Goal: Use online tool/utility: Utilize a website feature to perform a specific function

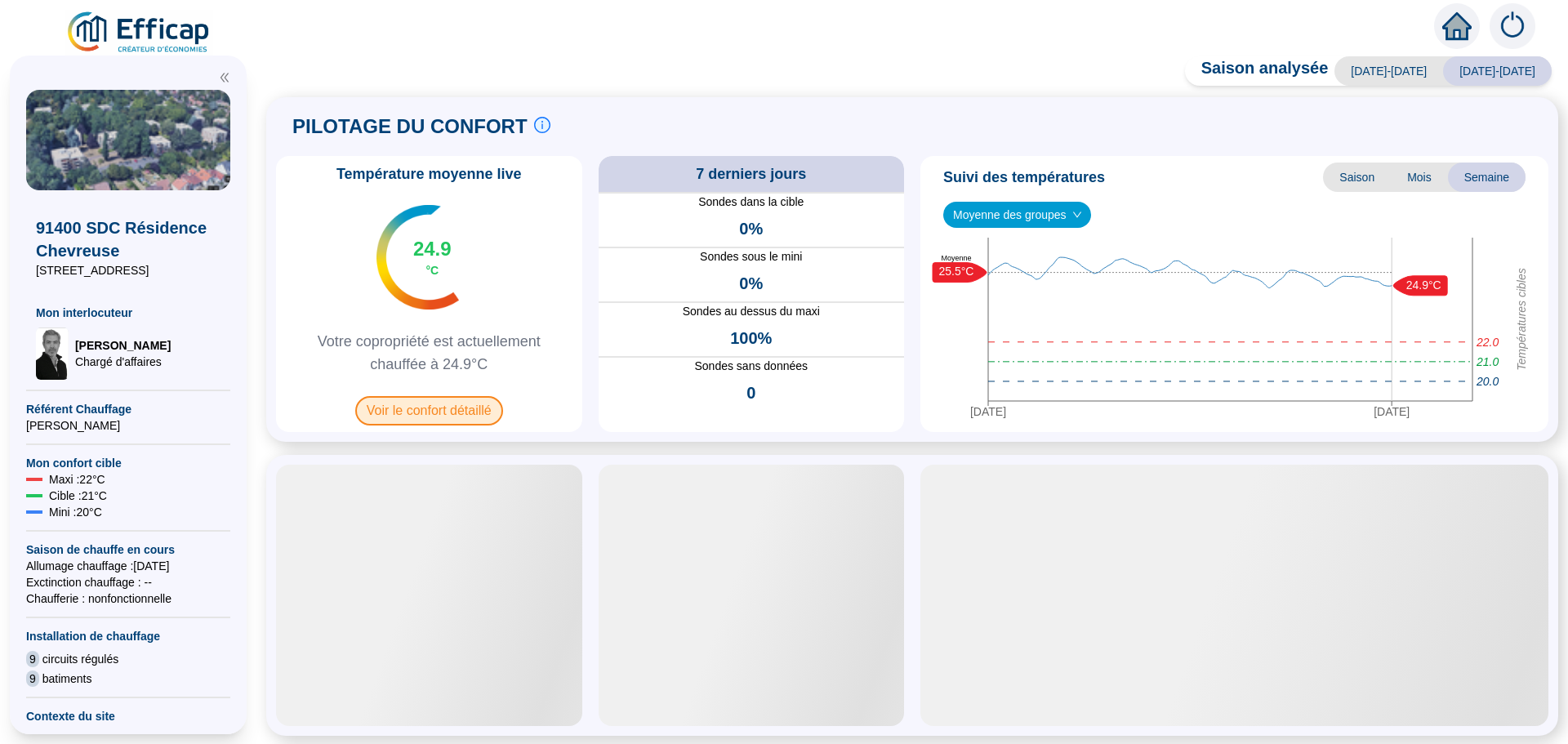
click at [417, 403] on span "Voir le confort détaillé" at bounding box center [429, 410] width 148 height 29
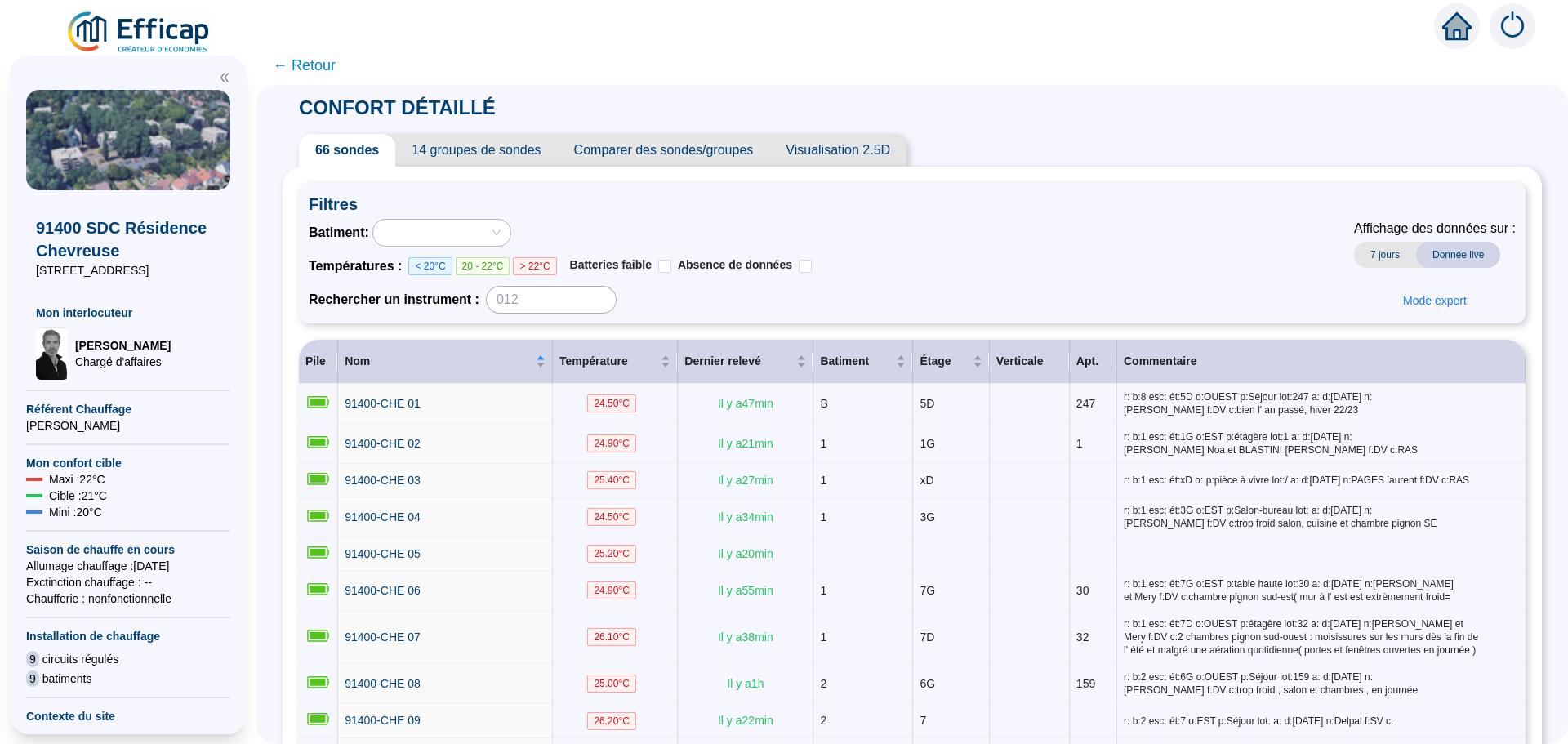
click at [650, 156] on span "Comparer des sondes/groupes" at bounding box center [664, 150] width 212 height 32
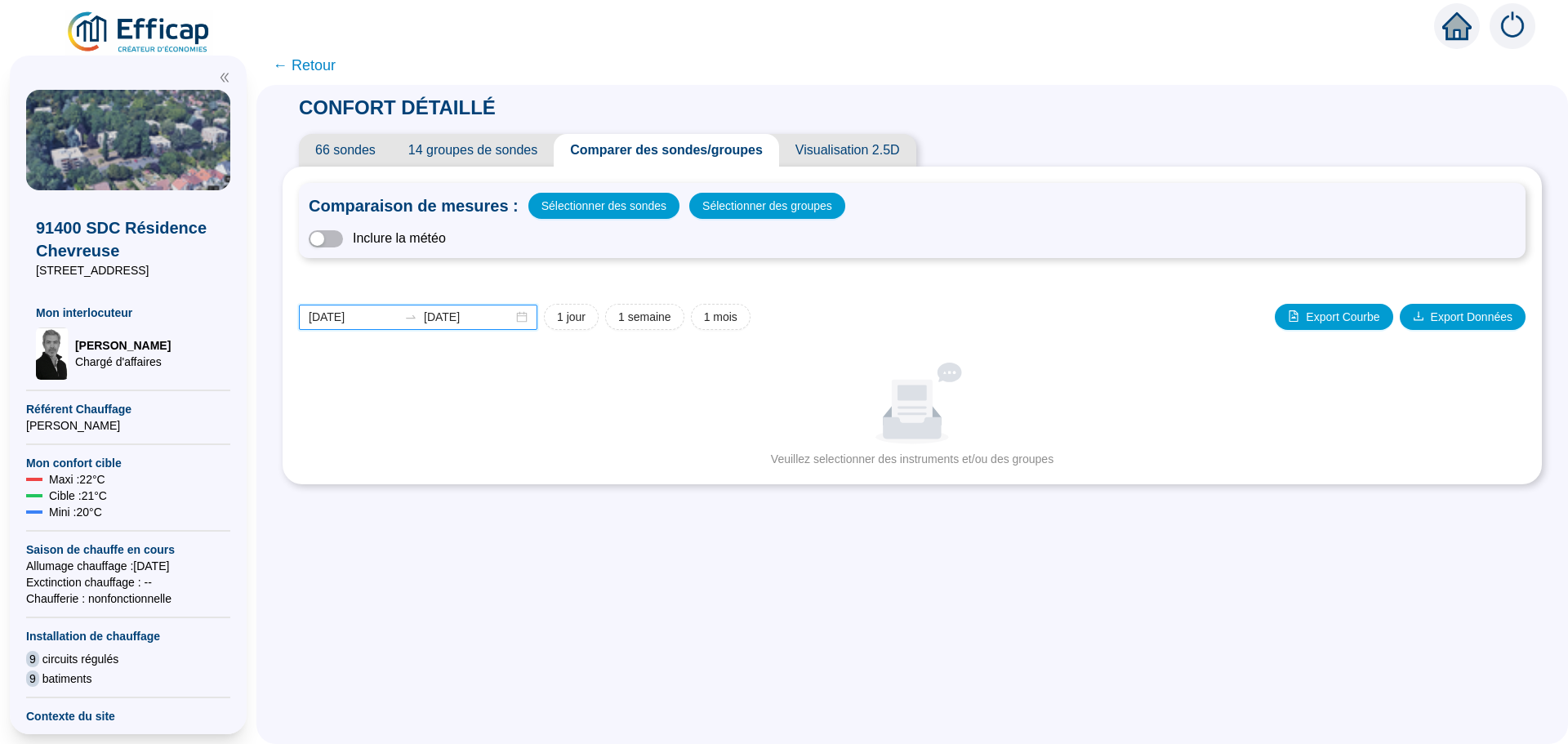
click at [383, 319] on input "[DATE]" at bounding box center [353, 317] width 89 height 17
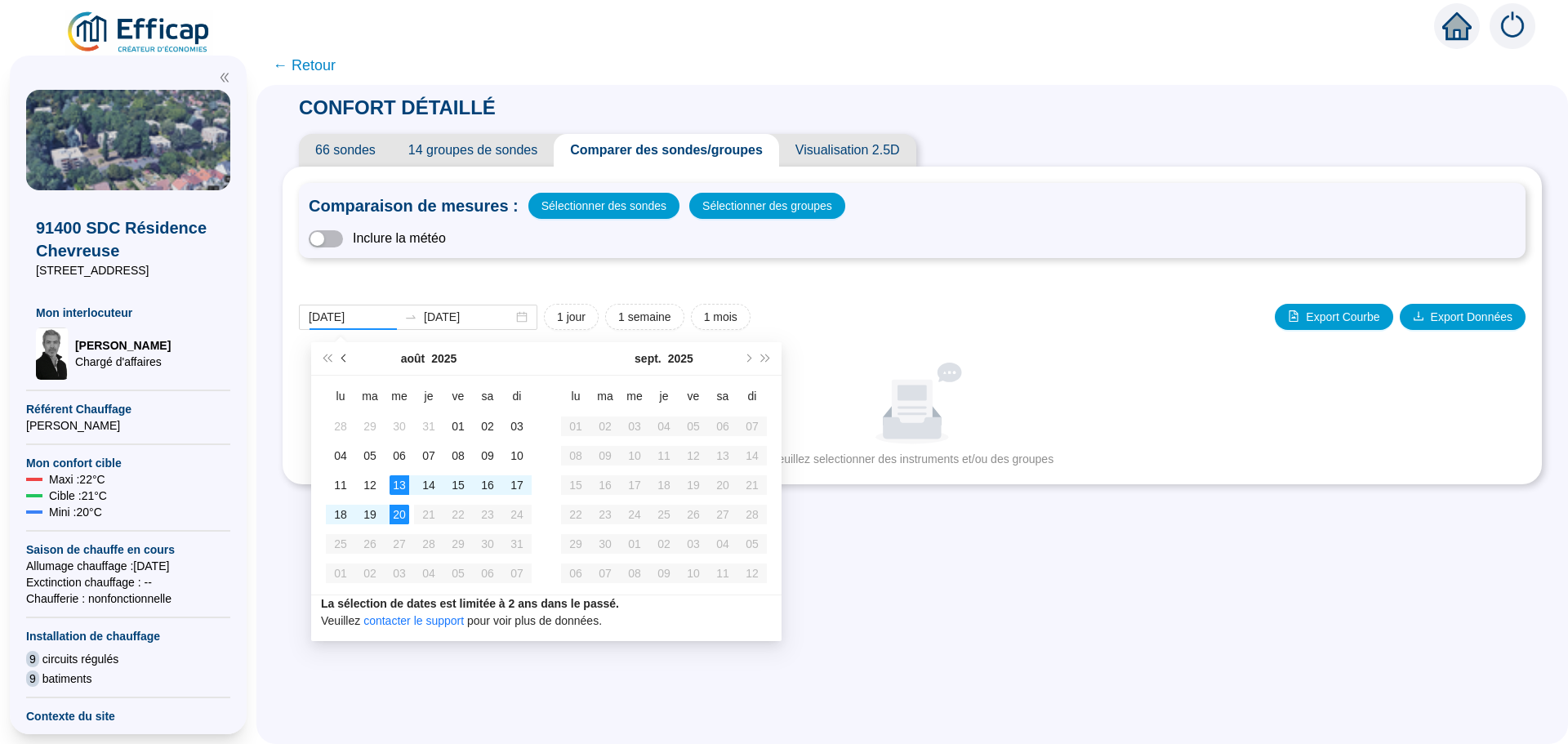
click at [339, 346] on button "Mois précédent (PageUp)" at bounding box center [344, 358] width 18 height 32
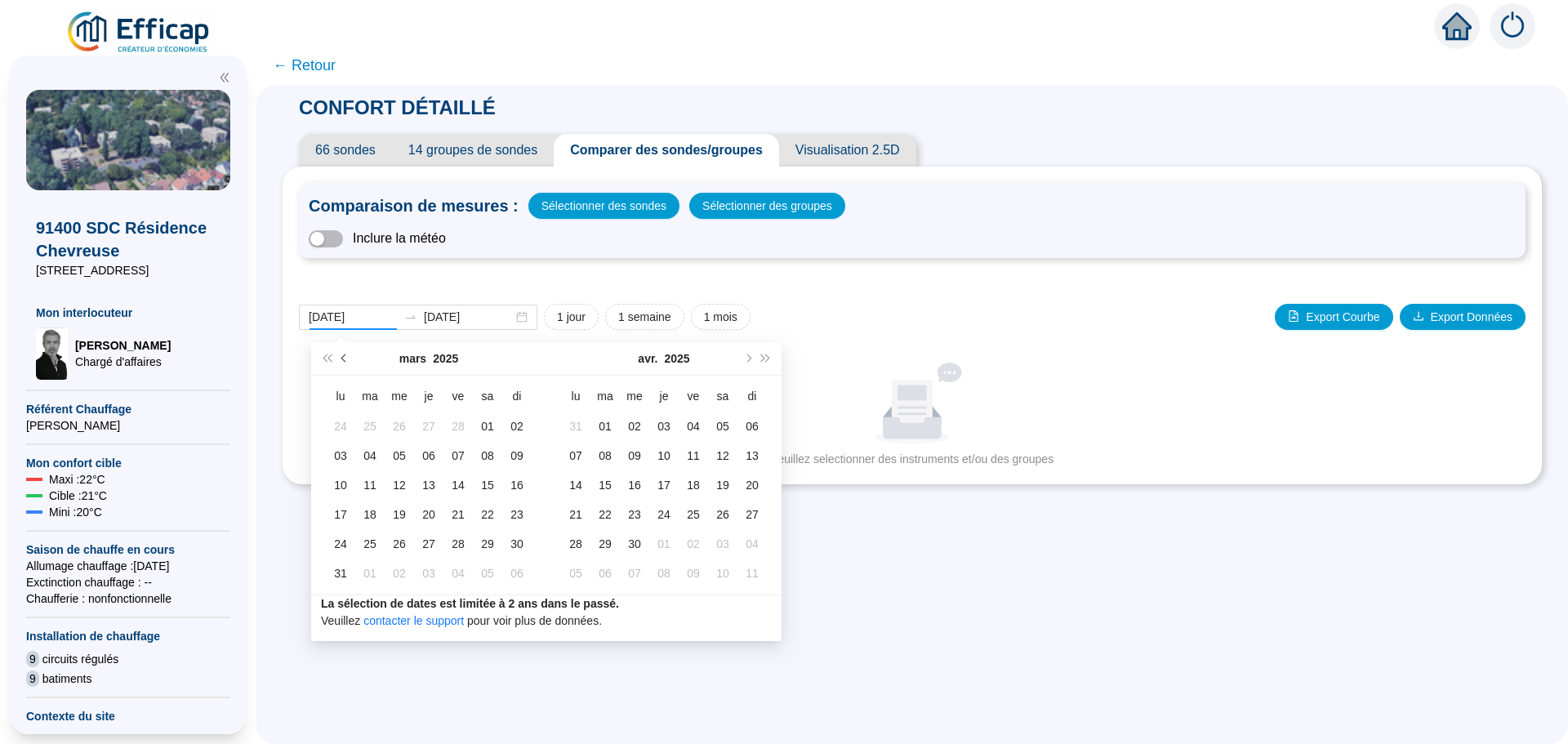
click at [339, 346] on button "Mois précédent (PageUp)" at bounding box center [344, 358] width 18 height 32
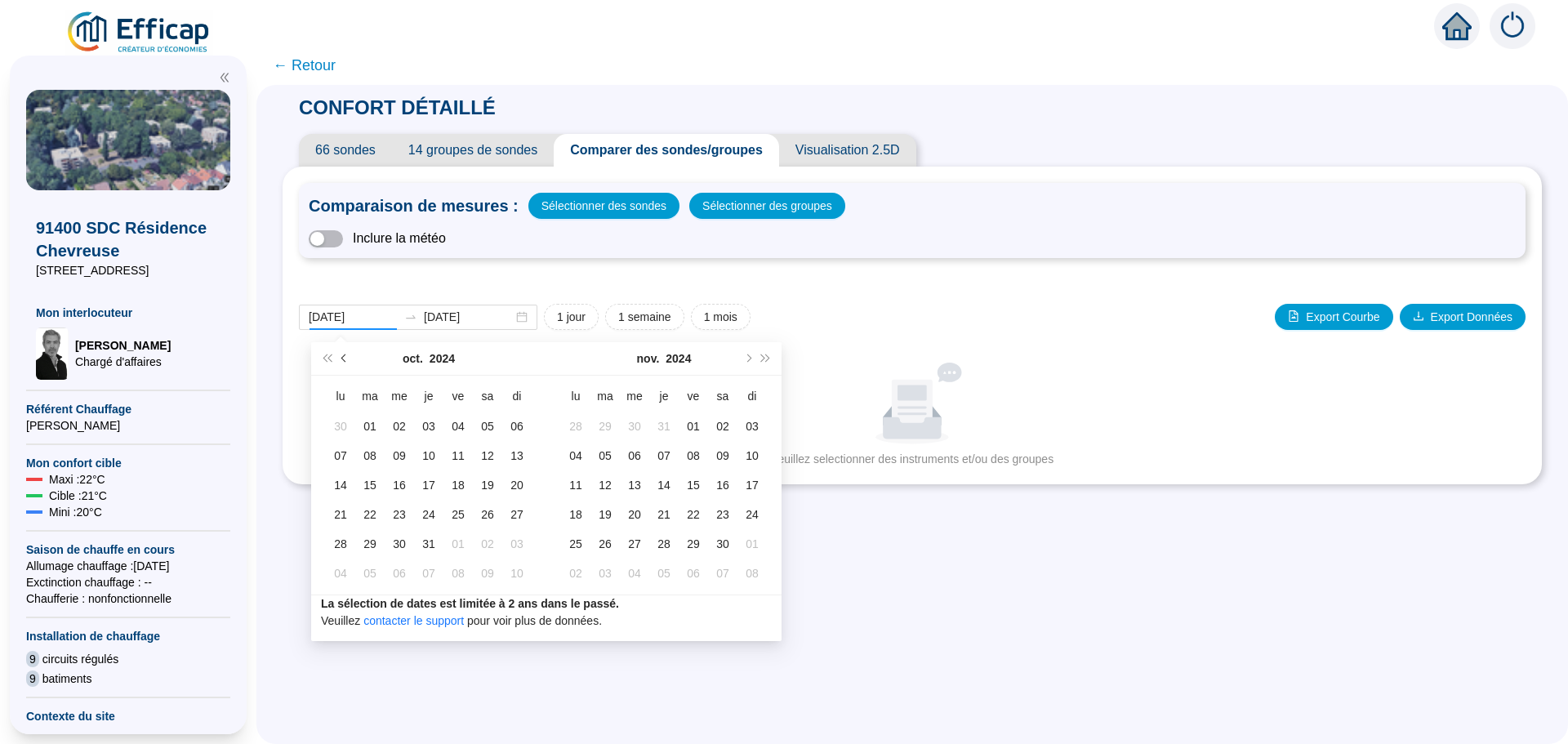
click at [339, 346] on button "Mois précédent (PageUp)" at bounding box center [344, 358] width 18 height 32
click at [749, 359] on span "Mois suivant (PageDown)" at bounding box center [747, 358] width 9 height 9
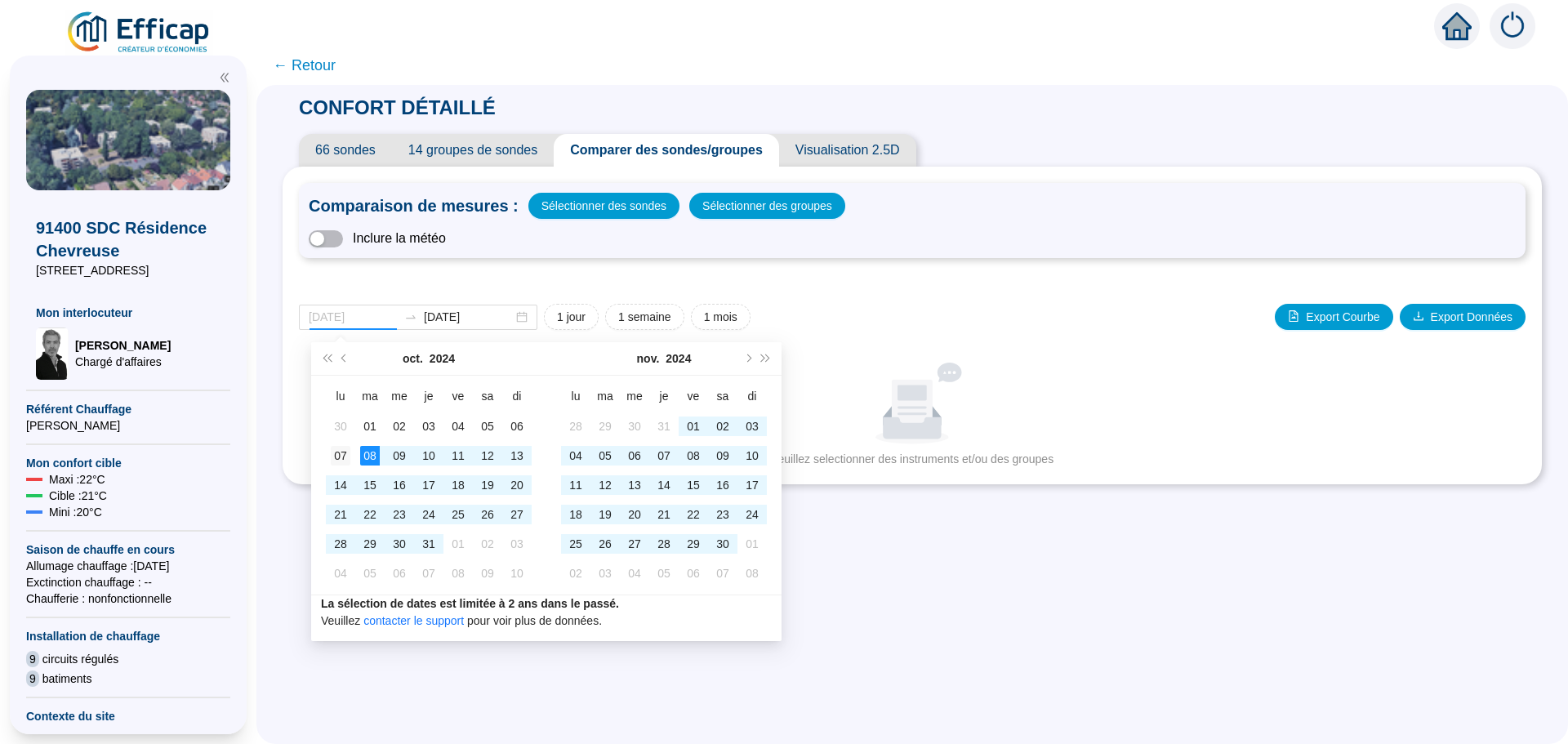
type input "[DATE]"
click at [348, 456] on div "07" at bounding box center [340, 455] width 20 height 20
type input "[DATE]"
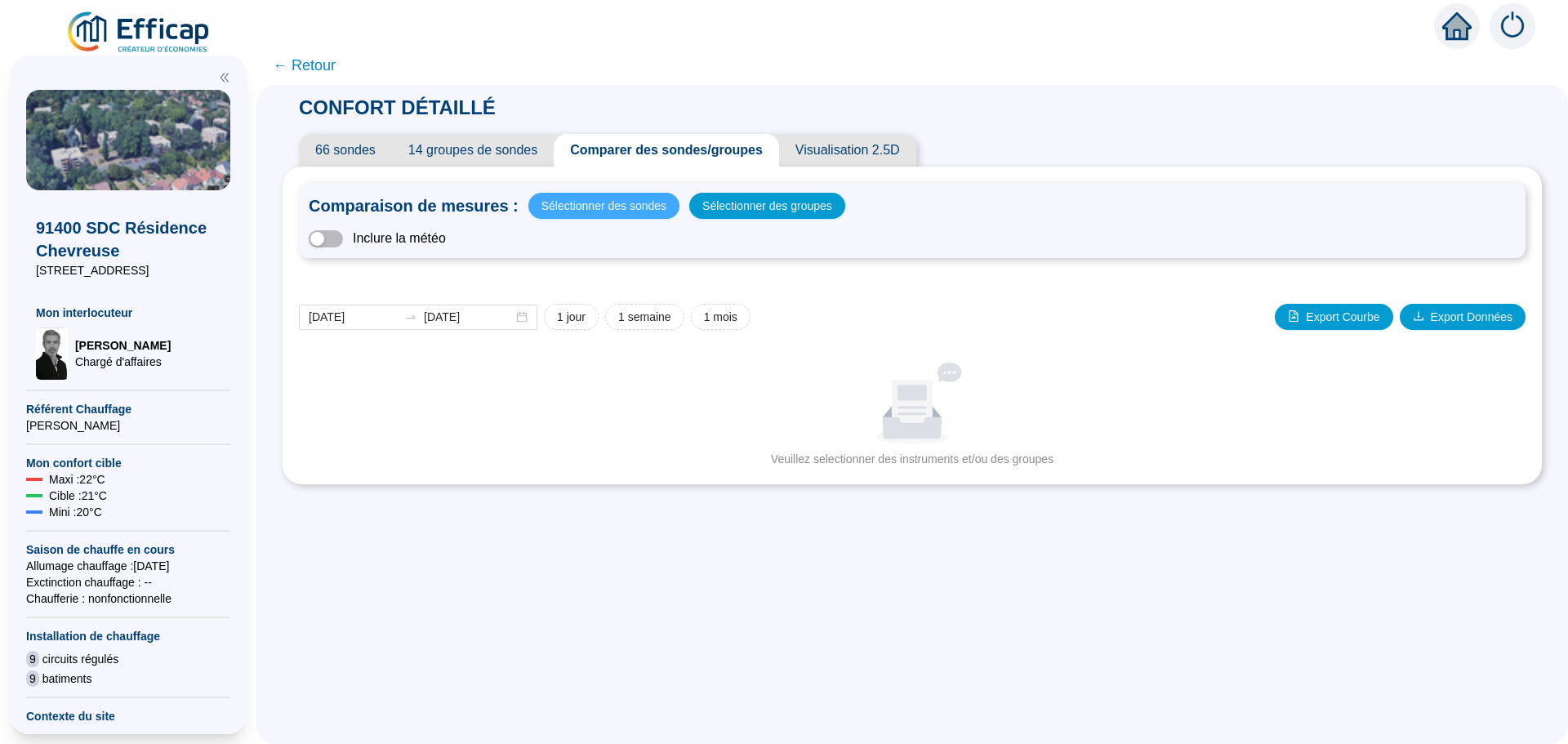
click at [650, 207] on span "Sélectionner des sondes" at bounding box center [604, 205] width 125 height 23
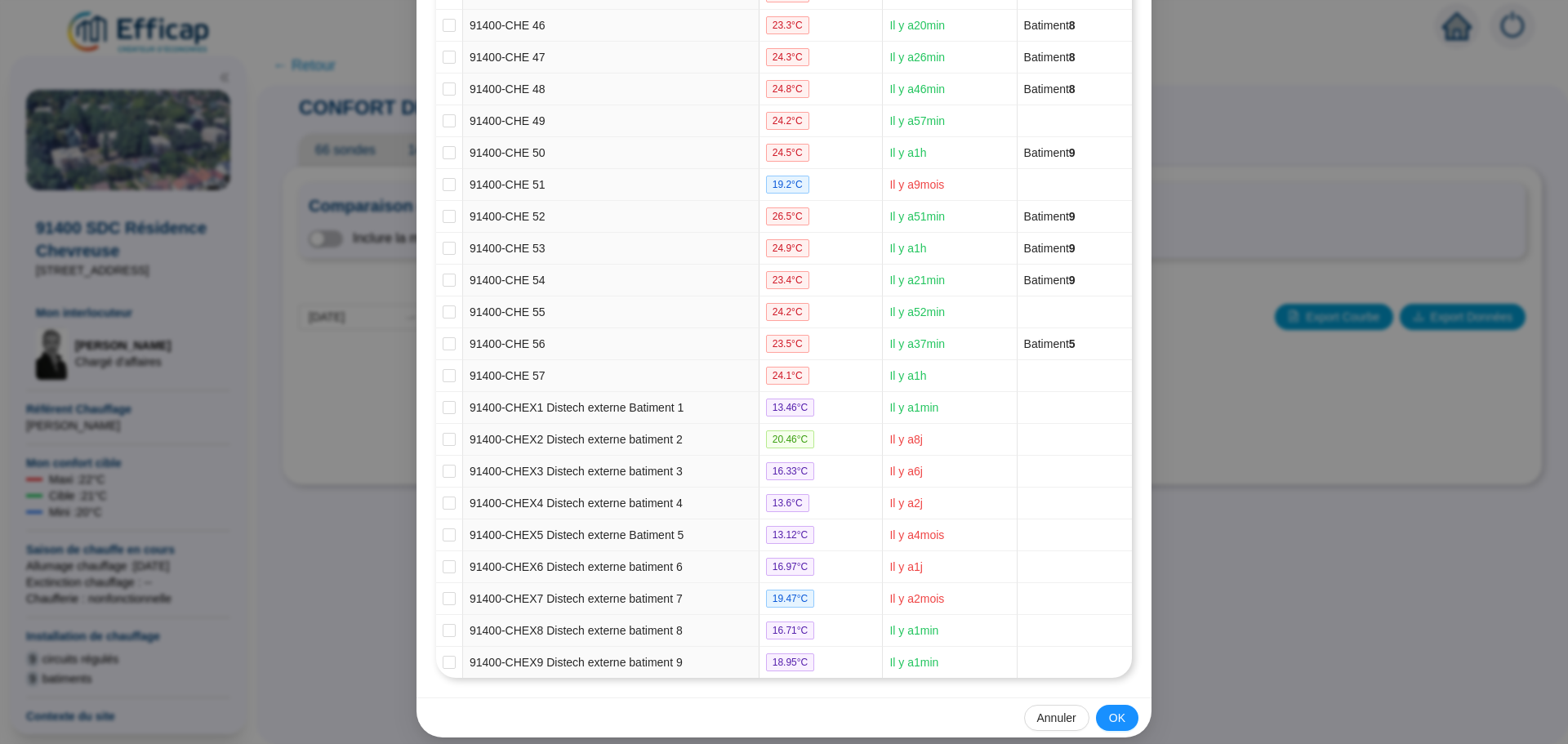
scroll to position [1671, 0]
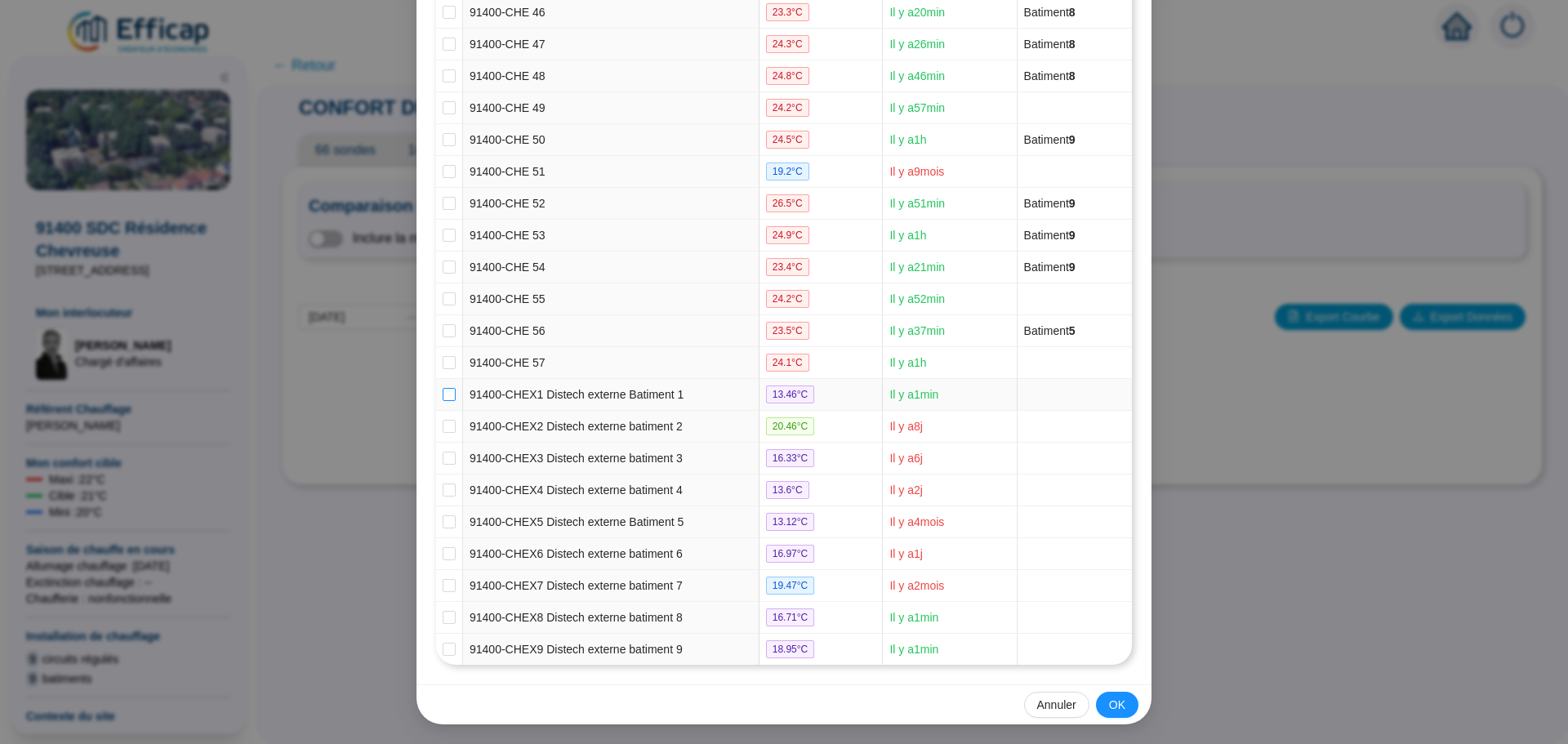
click at [442, 394] on input "checkbox" at bounding box center [449, 395] width 13 height 13
checkbox input "true"
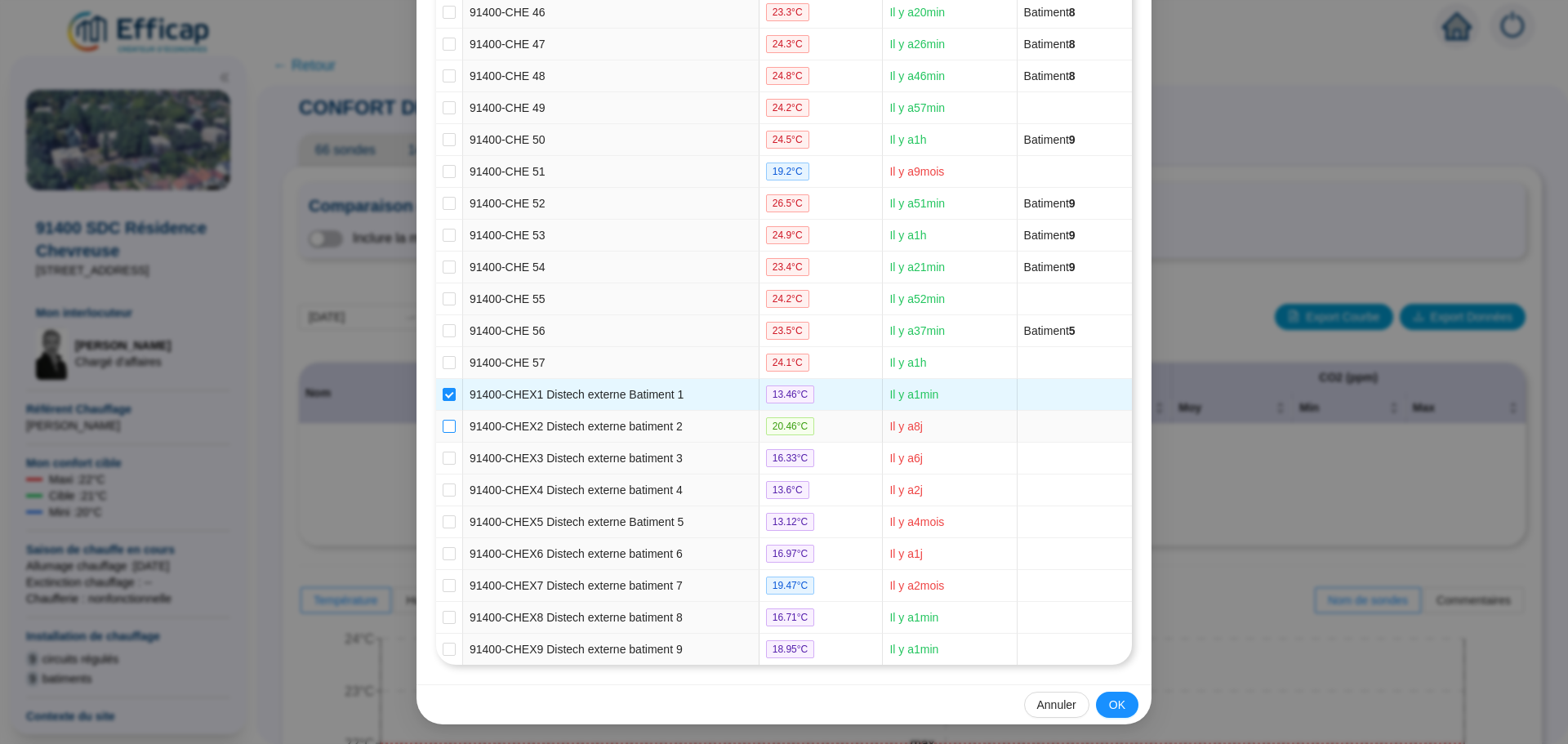
click at [442, 431] on input "checkbox" at bounding box center [449, 426] width 13 height 13
checkbox input "true"
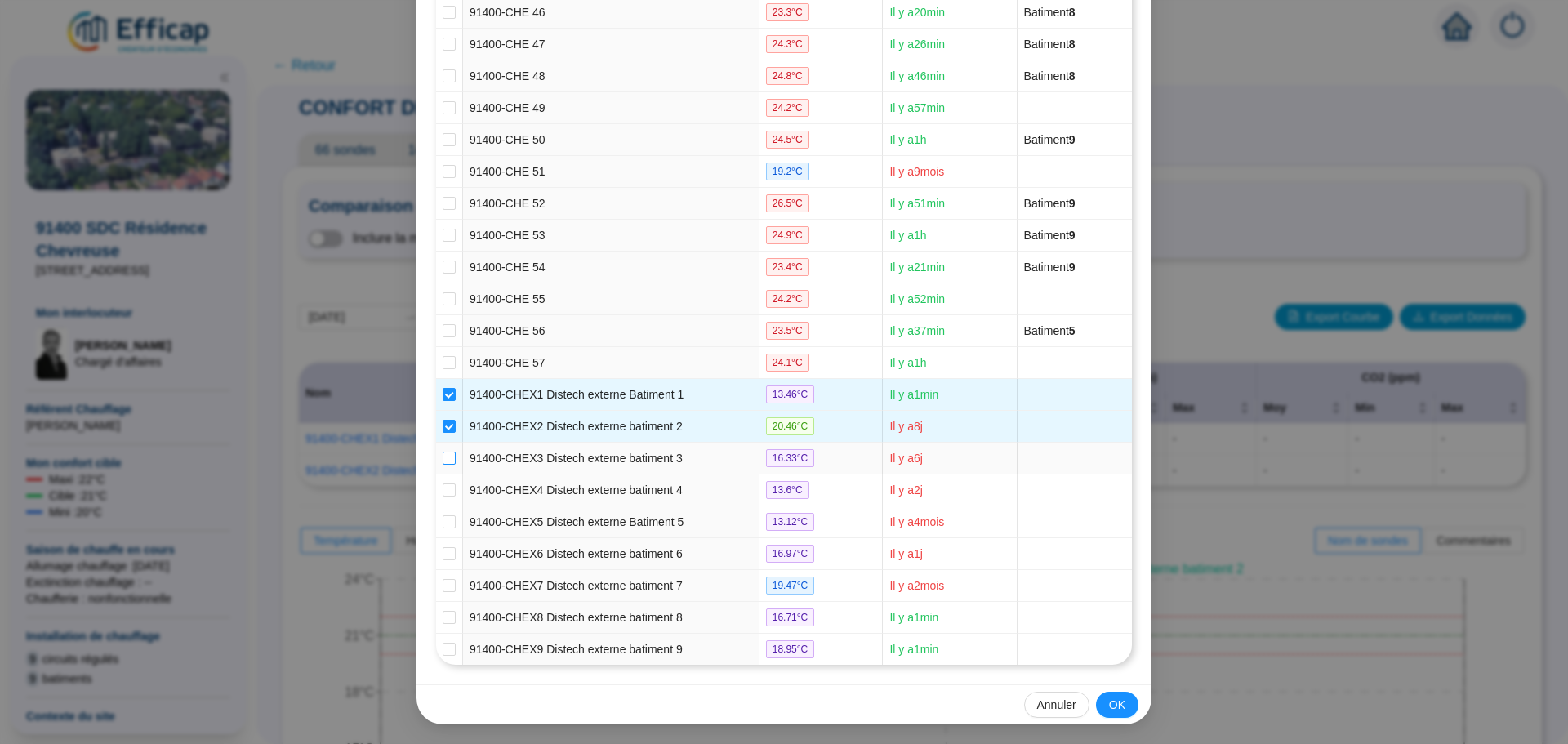
click at [442, 458] on input "checkbox" at bounding box center [449, 458] width 13 height 13
checkbox input "true"
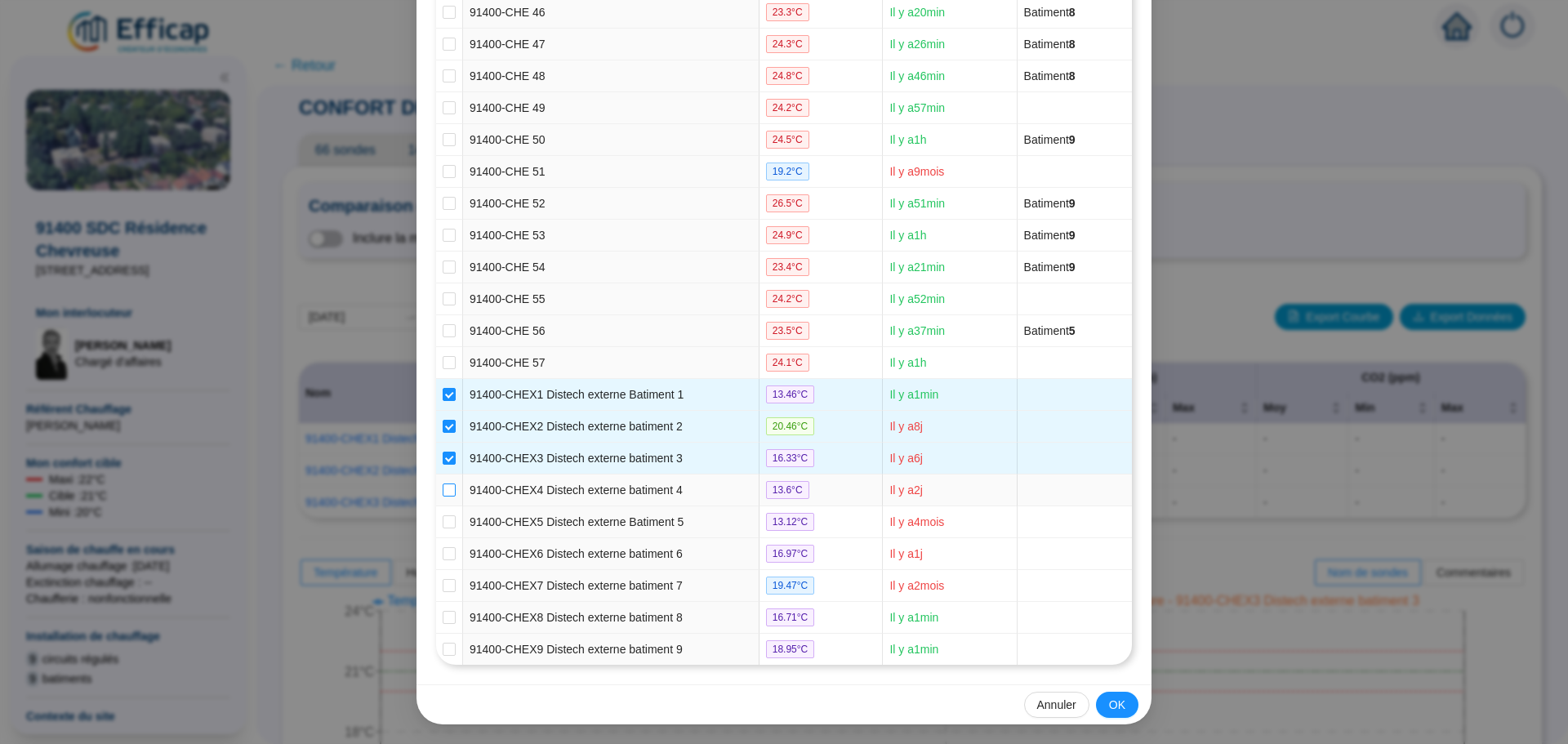
click at [442, 486] on input "checkbox" at bounding box center [449, 489] width 13 height 13
checkbox input "true"
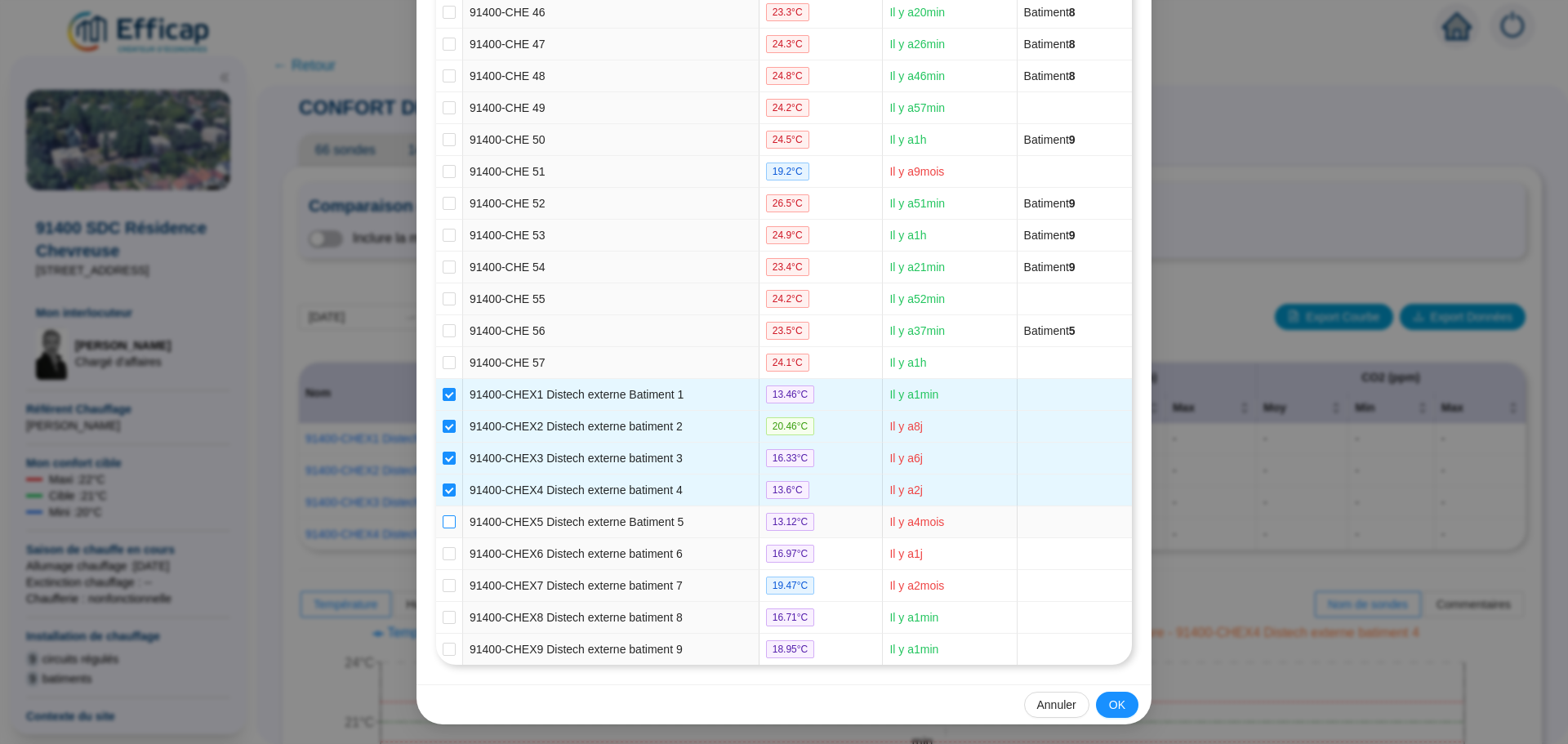
click at [442, 519] on input "checkbox" at bounding box center [449, 522] width 13 height 13
checkbox input "true"
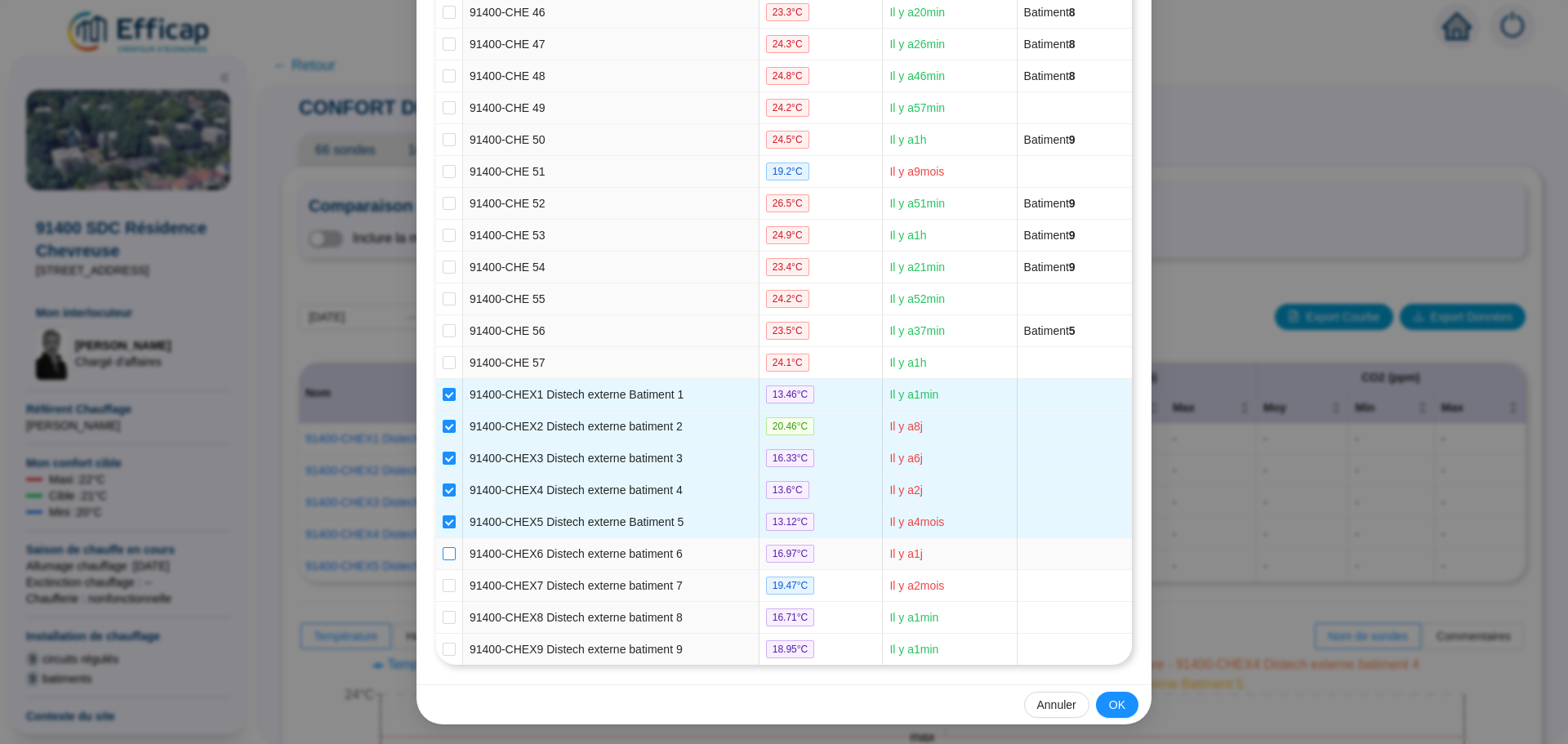
click at [442, 548] on input "checkbox" at bounding box center [449, 554] width 13 height 13
checkbox input "true"
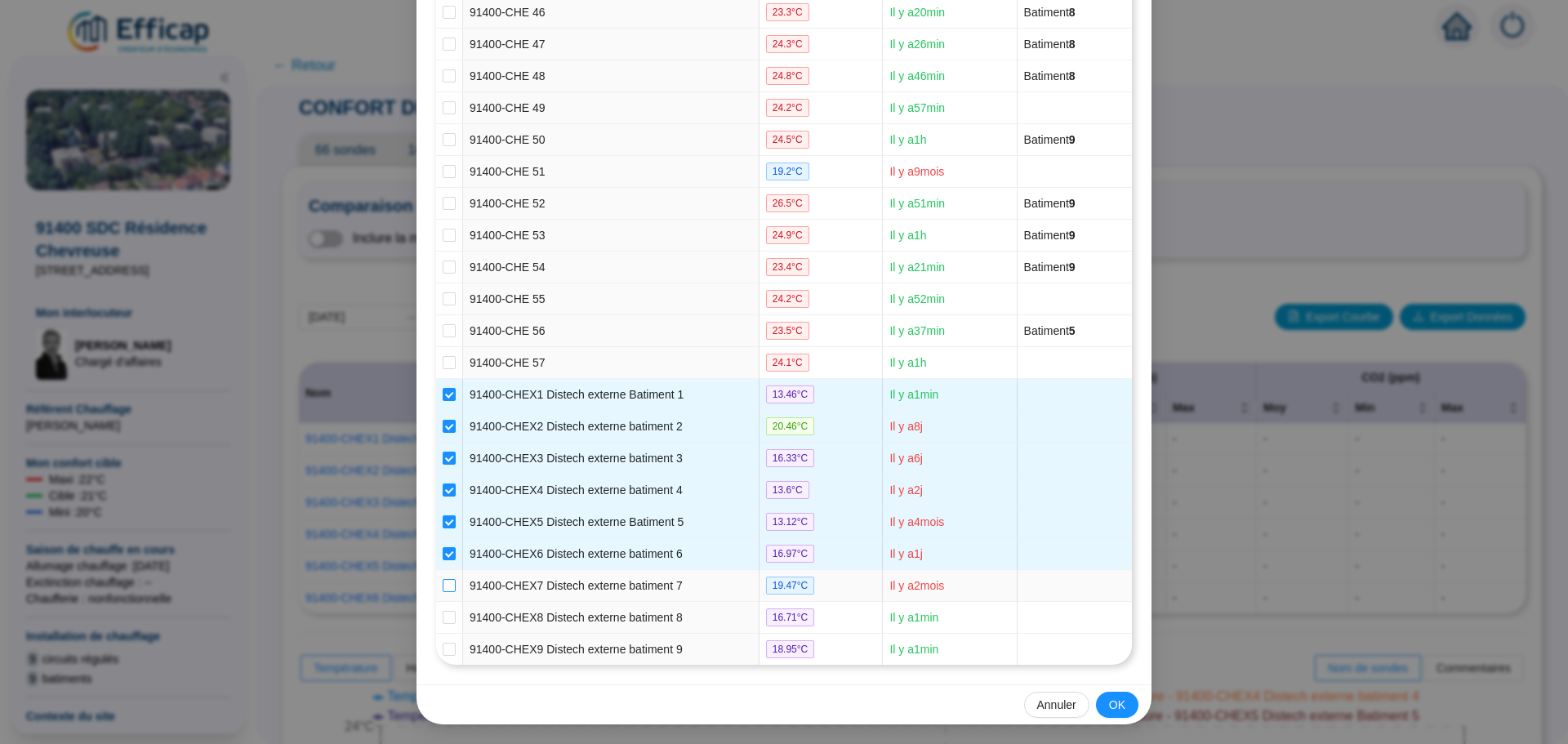
click at [442, 588] on input "checkbox" at bounding box center [449, 585] width 13 height 13
checkbox input "true"
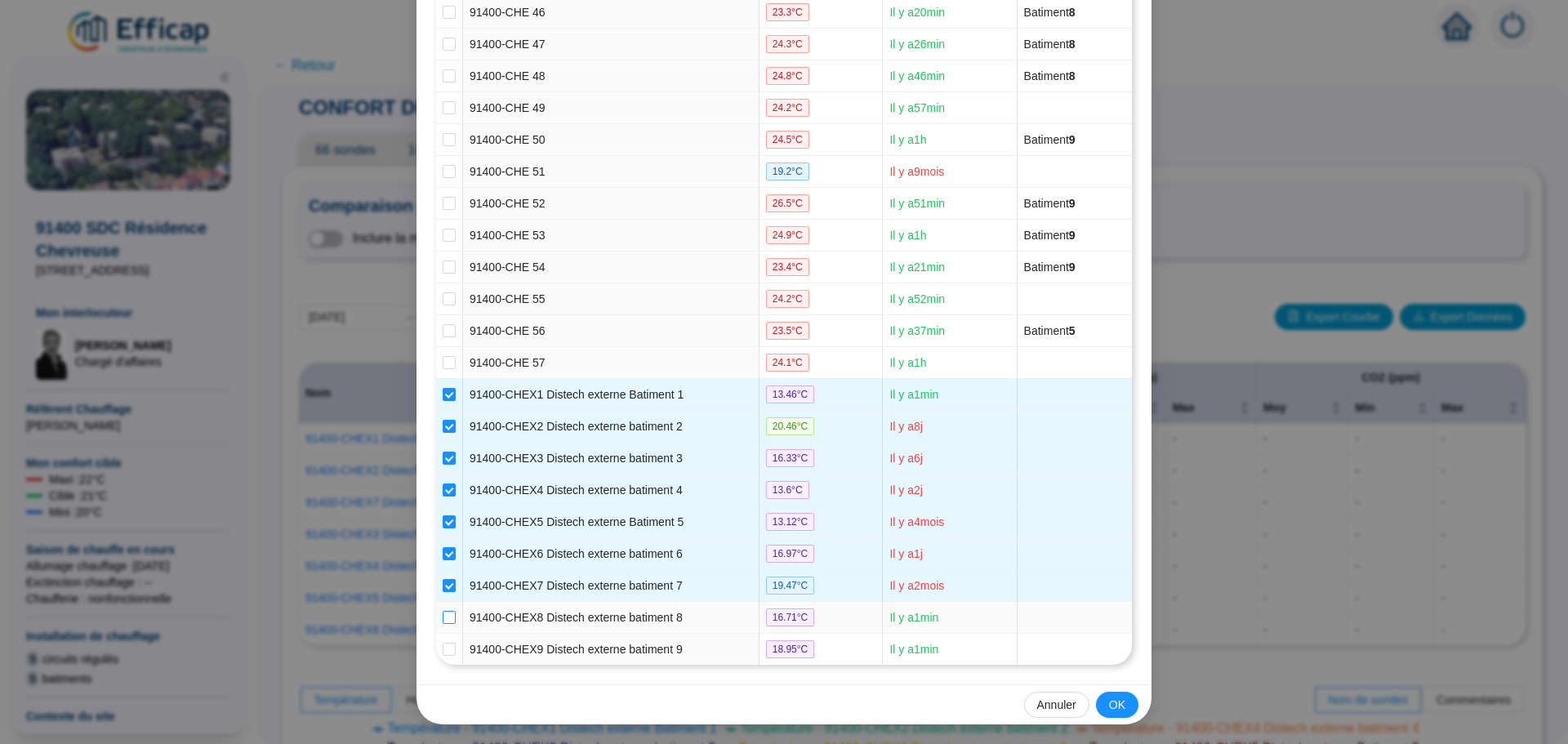
click at [448, 612] on input "checkbox" at bounding box center [449, 617] width 13 height 13
checkbox input "true"
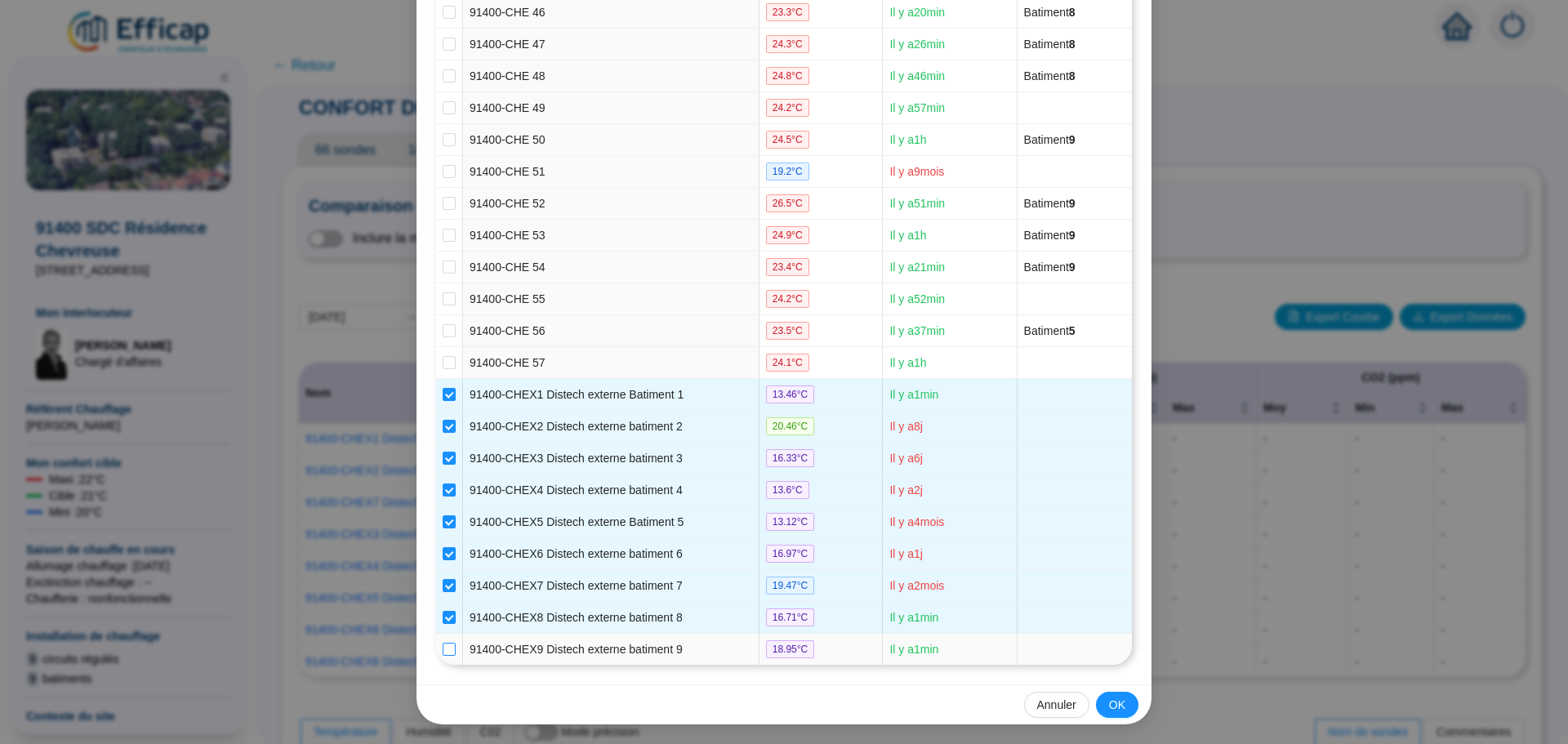
click at [445, 643] on input "checkbox" at bounding box center [449, 649] width 13 height 13
checkbox input "true"
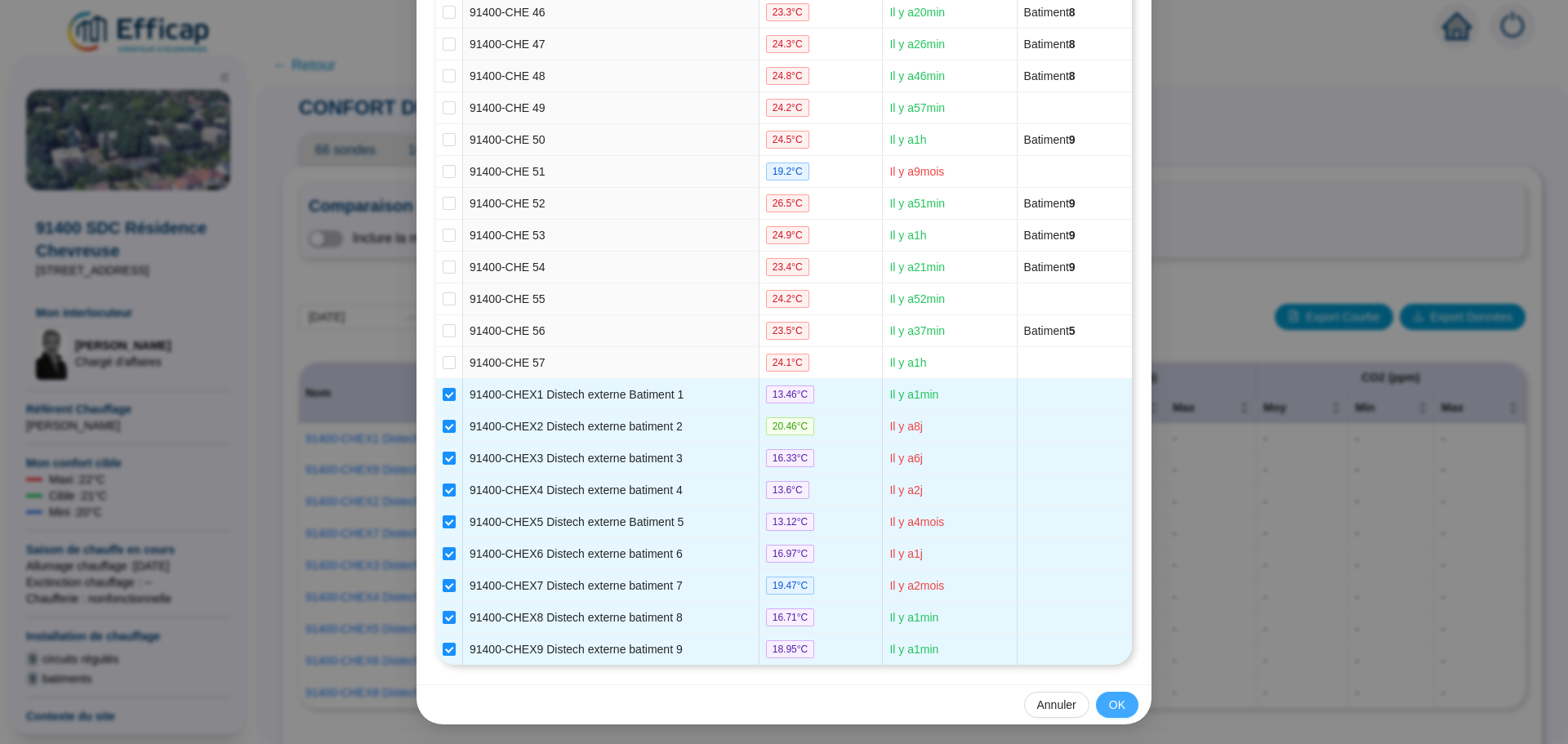
click at [1112, 712] on span "OK" at bounding box center [1116, 705] width 16 height 17
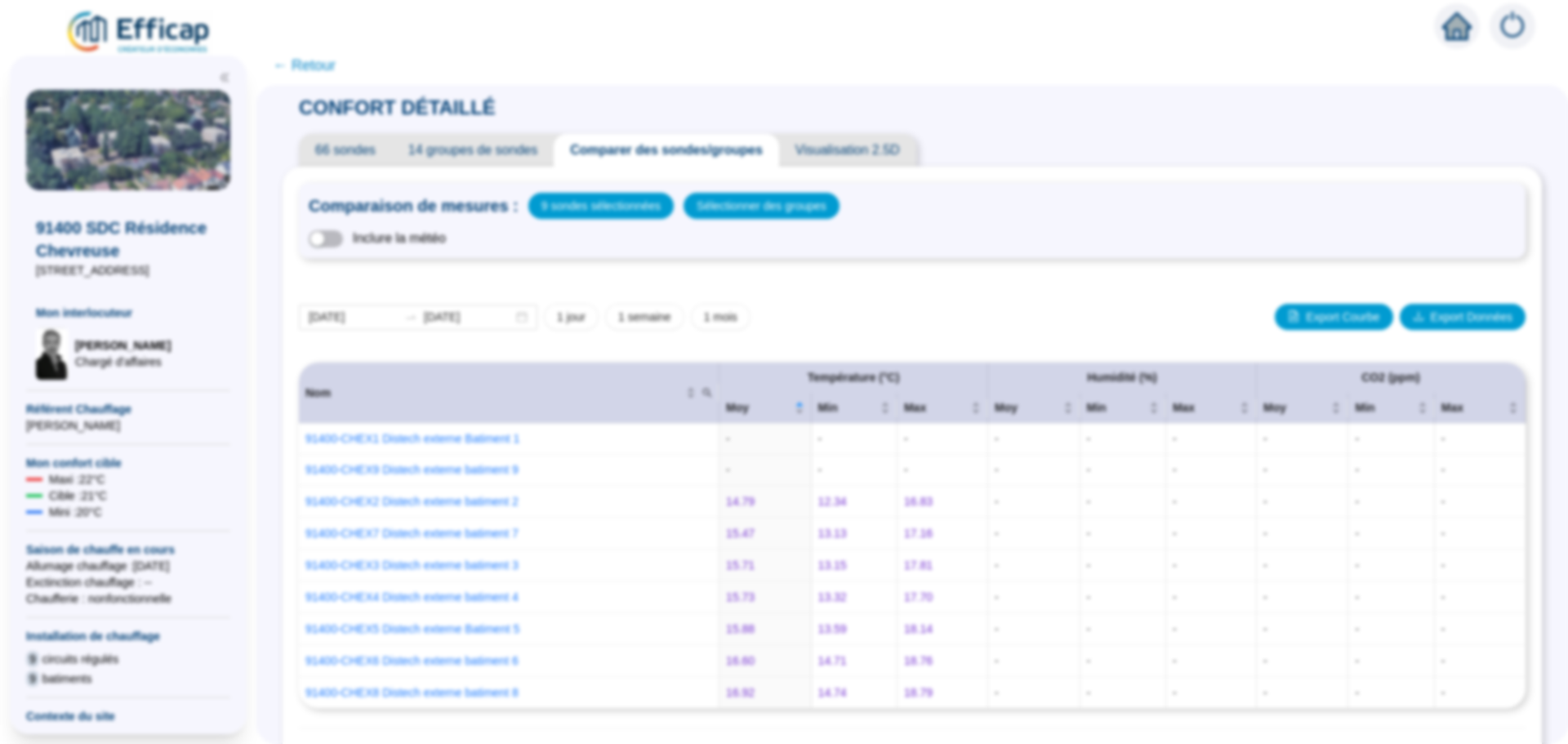
scroll to position [1589, 0]
drag, startPoint x: 702, startPoint y: 586, endPoint x: 1105, endPoint y: 579, distance: 403.1
click at [1105, 579] on td "-" at bounding box center [1123, 565] width 86 height 32
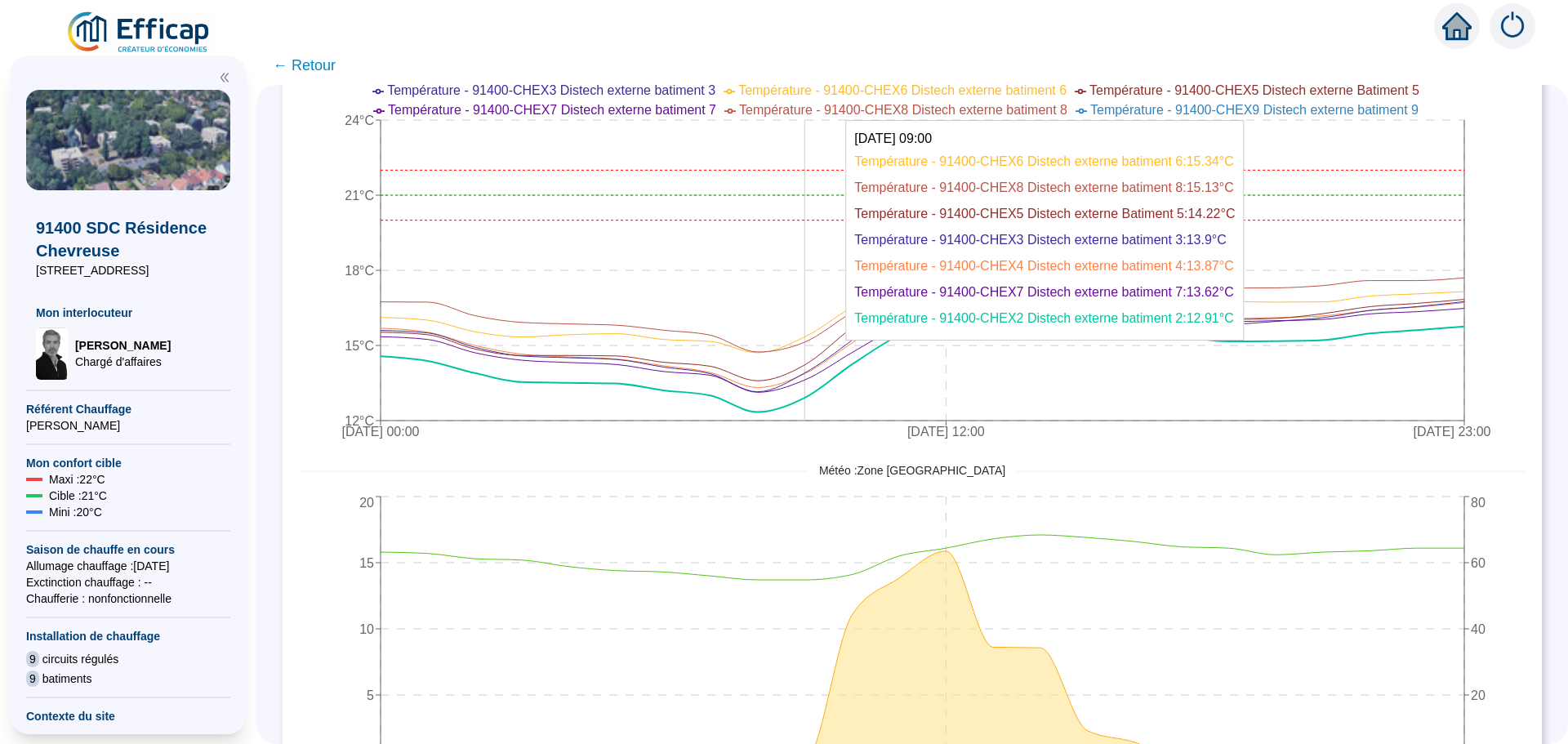
scroll to position [816, 0]
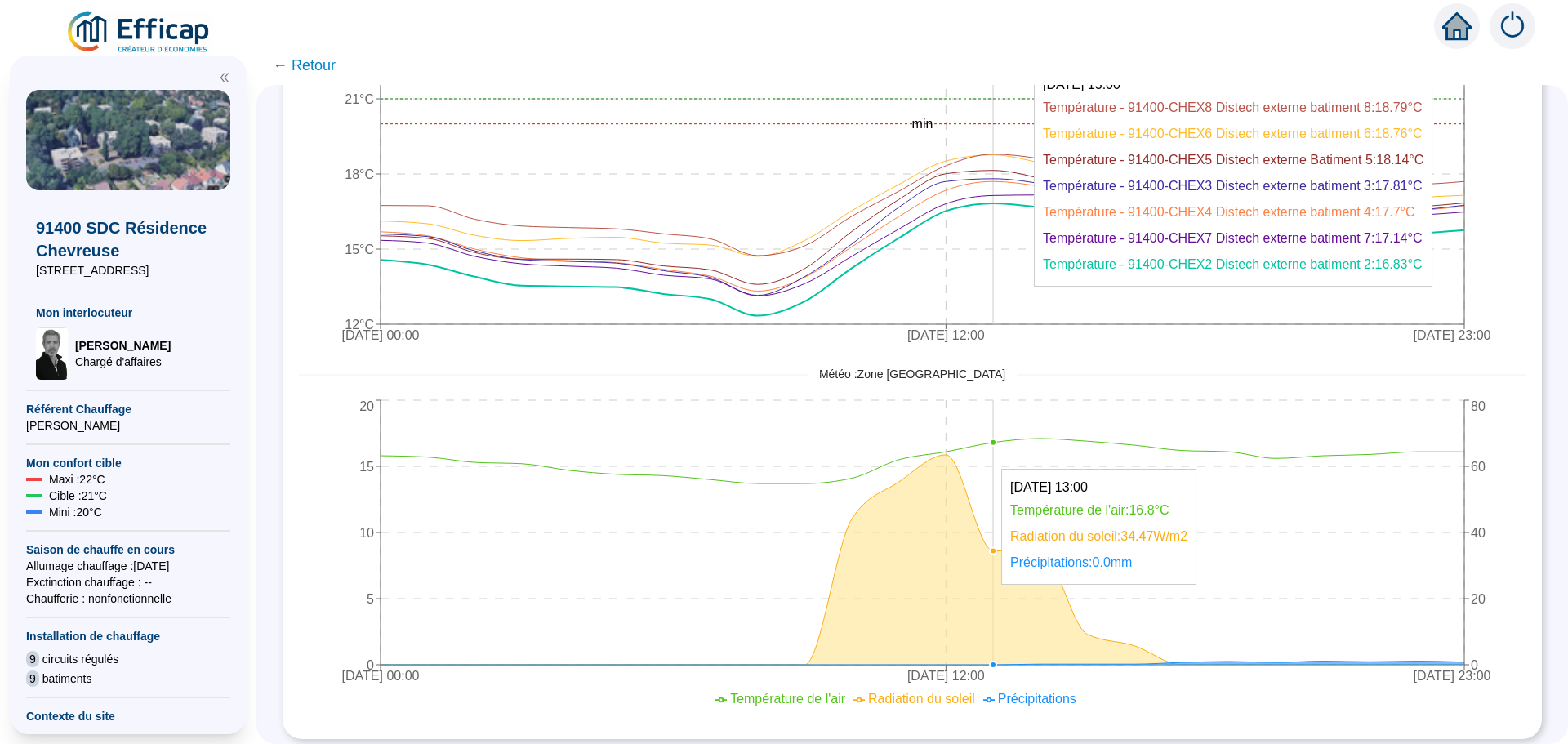
click at [1013, 462] on icon "[DATE] 00:00 [DATE] 12:00 [DATE] 23:00 0 5 10 15 20 0 20 40 60 80" at bounding box center [900, 558] width 1202 height 327
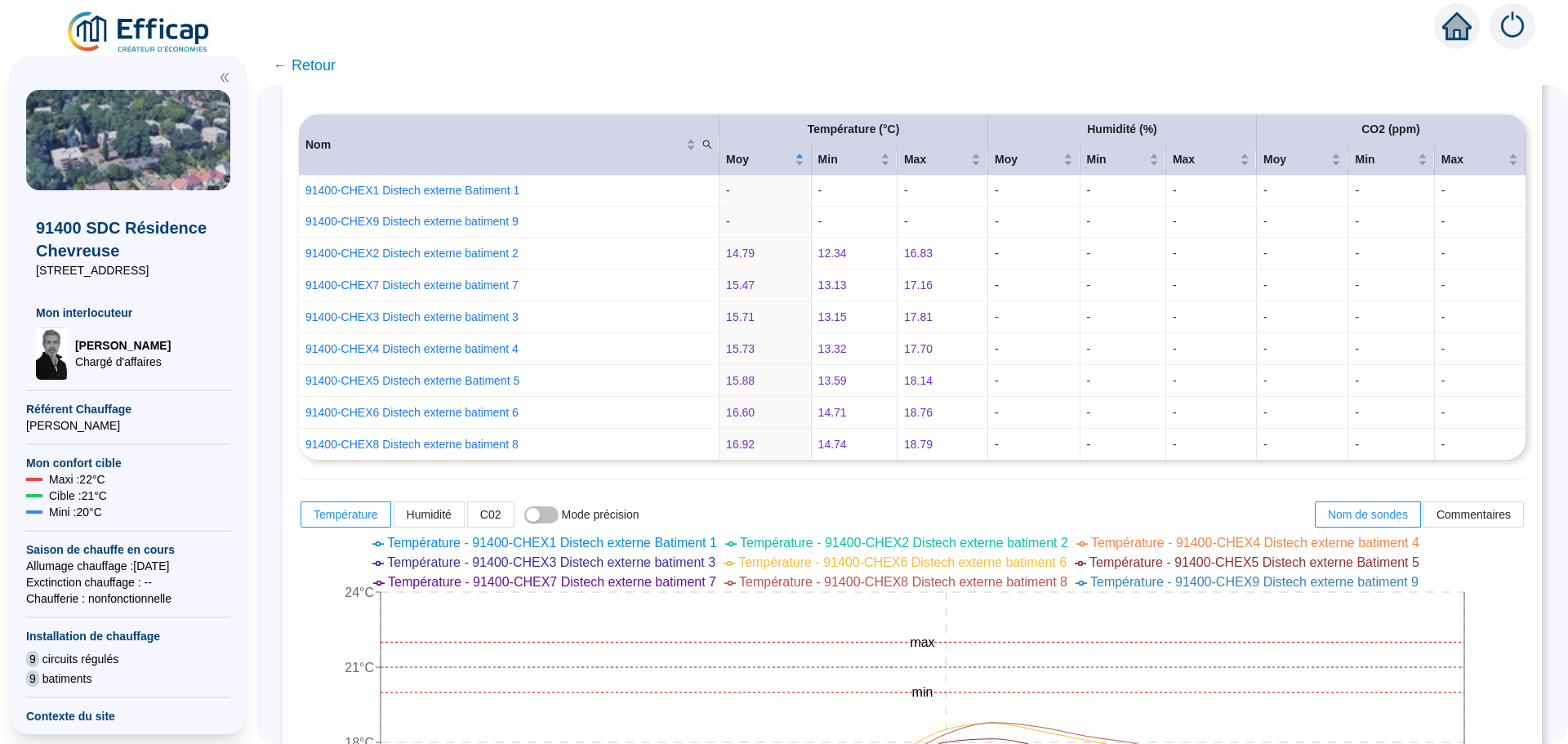
scroll to position [163, 0]
